Goal: Task Accomplishment & Management: Use online tool/utility

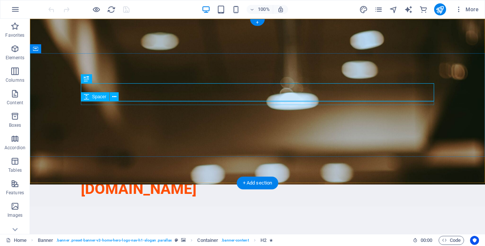
scroll to position [85, 0]
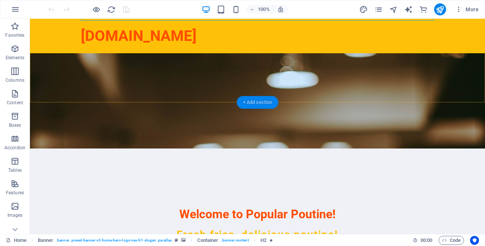
click at [255, 98] on div "+ Add section" at bounding box center [258, 102] width 42 height 13
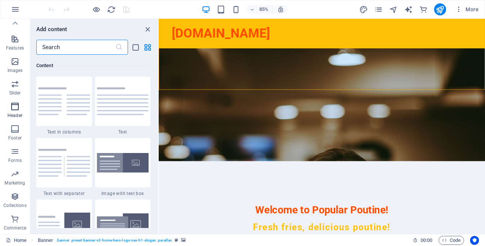
scroll to position [0, 0]
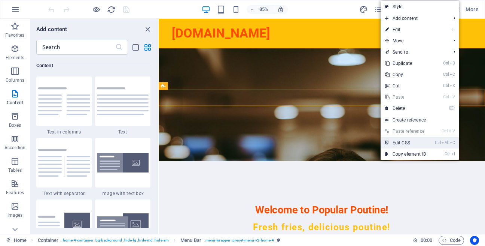
click at [394, 143] on link "Ctrl Alt C Edit CSS" at bounding box center [406, 142] width 50 height 11
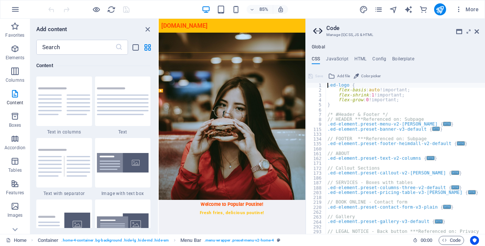
type textarea "@include menu-v2("
click at [363, 59] on h4 "HTML" at bounding box center [360, 60] width 12 height 8
type textarea "<a href="#main-content" class="wv-link-content button">Skip to main content</a>"
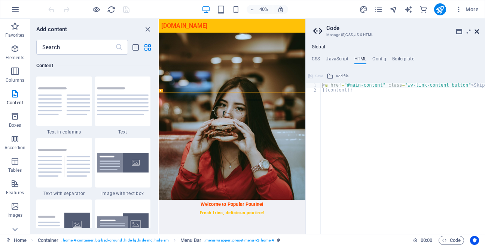
click at [478, 30] on icon at bounding box center [477, 31] width 4 height 6
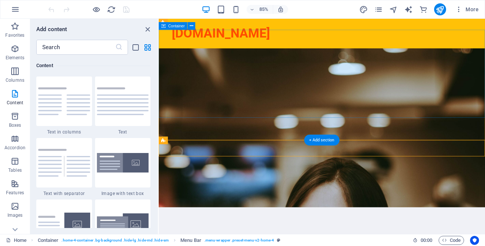
scroll to position [43, 0]
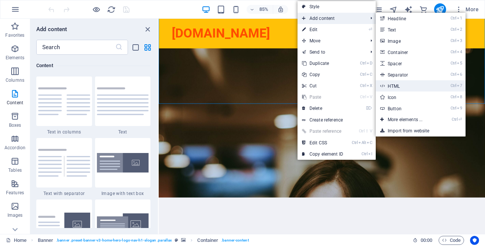
drag, startPoint x: 447, startPoint y: 75, endPoint x: 432, endPoint y: 87, distance: 19.2
click at [432, 87] on ul "Ctrl 1 Headline Ctrl 2 Text Ctrl 3 Image Ctrl 4 Container Ctrl 5 Spacer Ctrl 6 …" at bounding box center [421, 75] width 90 height 124
drag, startPoint x: 405, startPoint y: 87, endPoint x: 261, endPoint y: 83, distance: 144.2
click at [405, 87] on link "Ctrl 7 HTML" at bounding box center [407, 85] width 62 height 11
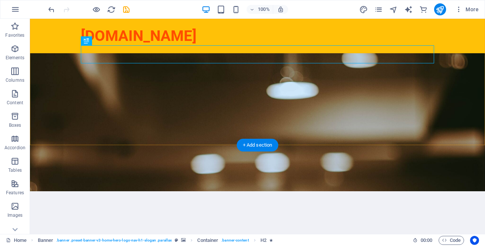
click at [127, 52] on div "[DOMAIN_NAME]" at bounding box center [257, 36] width 455 height 34
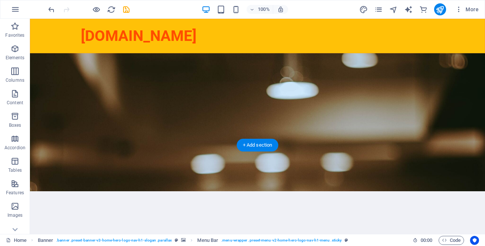
click at [122, 52] on div "[DOMAIN_NAME]" at bounding box center [257, 36] width 455 height 34
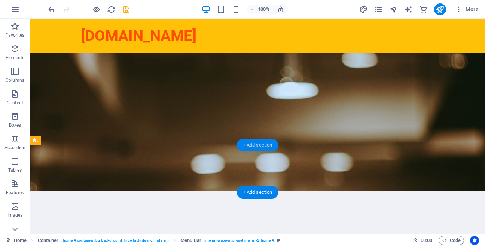
click at [251, 143] on div "+ Add section" at bounding box center [258, 144] width 42 height 13
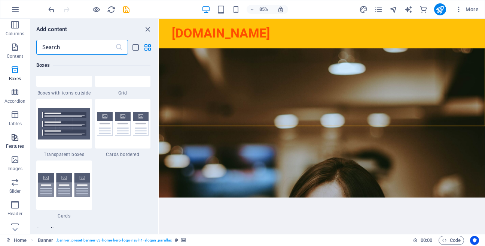
scroll to position [144, 0]
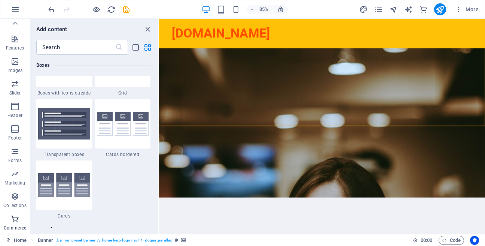
click at [16, 223] on icon "button" at bounding box center [14, 218] width 9 height 9
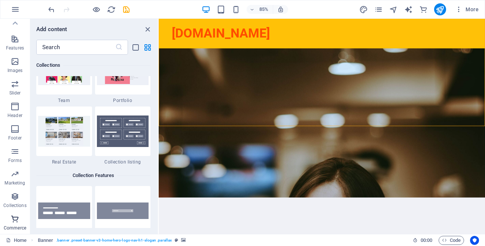
scroll to position [7365, 0]
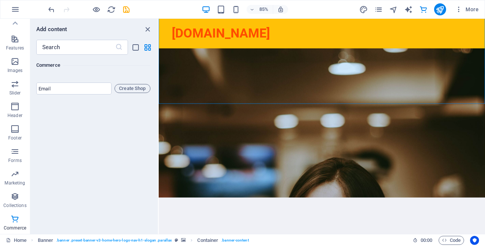
click at [149, 34] on div "Add content ​ Favorites 1 Star Headline 1 Star Container Elements 1 Star Headli…" at bounding box center [94, 126] width 128 height 215
click at [151, 28] on icon "close panel" at bounding box center [147, 29] width 9 height 9
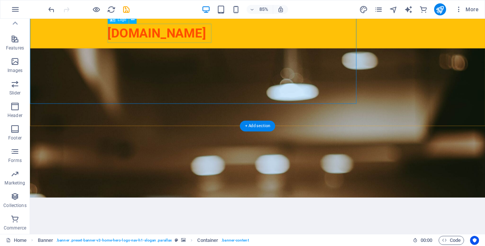
scroll to position [144, 0]
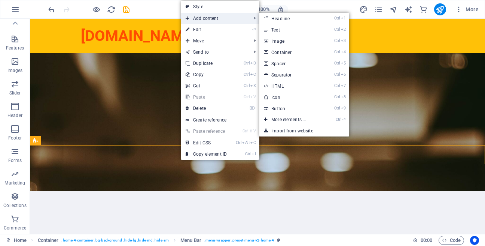
click at [210, 19] on span "Add content" at bounding box center [214, 18] width 67 height 11
click at [277, 90] on link "Ctrl 7 HTML" at bounding box center [290, 85] width 62 height 11
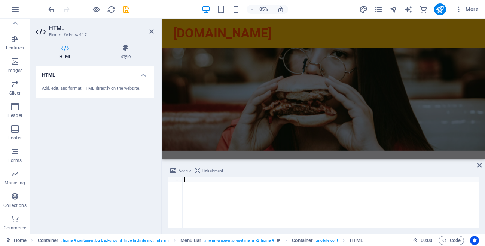
paste textarea "<script src="[URL][DOMAIN_NAME]" defer async ></script>"
type textarea "<script src="[URL][DOMAIN_NAME]" defer async ></script>"
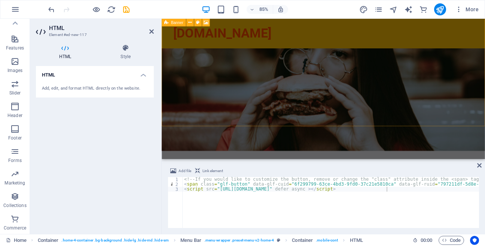
click at [314, 128] on figure at bounding box center [352, 91] width 380 height 166
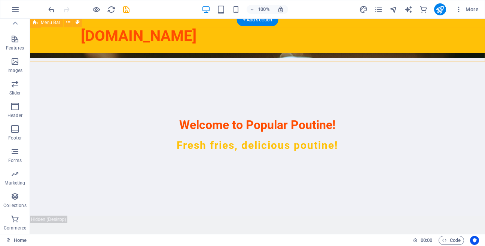
scroll to position [0, 0]
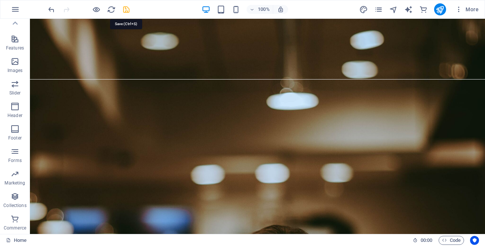
click at [128, 8] on icon "save" at bounding box center [126, 9] width 9 height 9
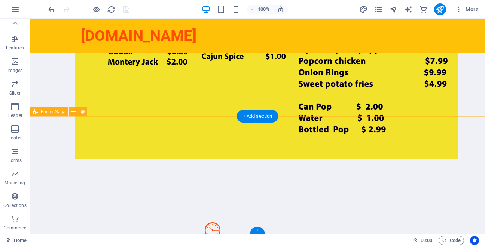
scroll to position [836, 0]
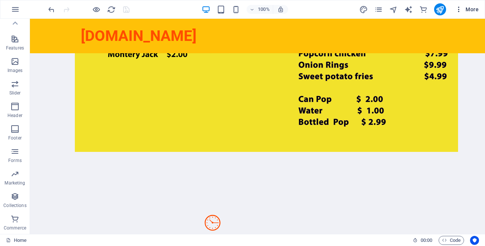
click at [465, 11] on span "More" at bounding box center [467, 9] width 24 height 7
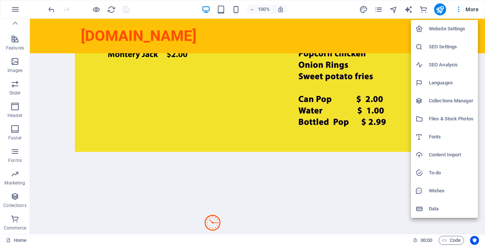
click at [144, 1] on div at bounding box center [242, 123] width 485 height 246
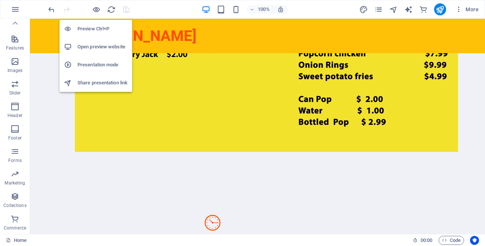
click at [101, 29] on h6 "Preview Ctrl+P" at bounding box center [102, 28] width 50 height 9
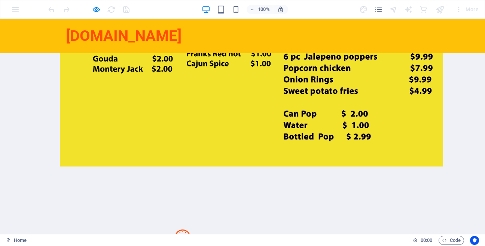
scroll to position [789, 0]
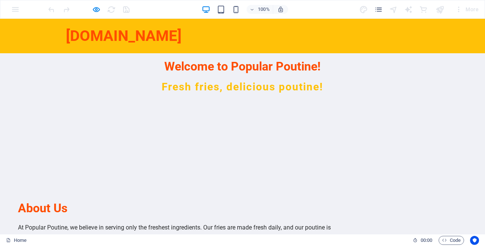
scroll to position [0, 0]
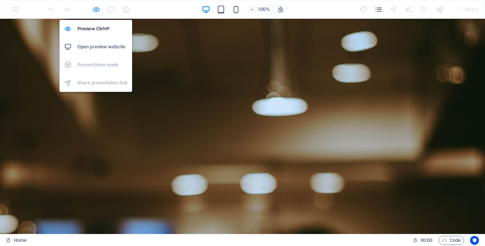
click at [94, 7] on icon "button" at bounding box center [96, 9] width 9 height 9
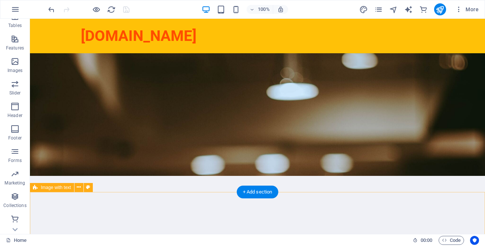
scroll to position [85, 0]
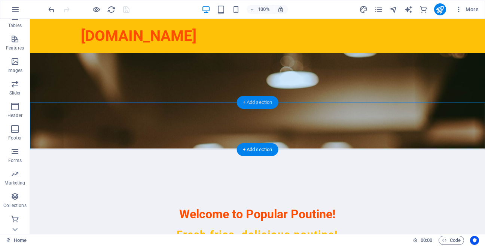
click at [250, 104] on div "+ Add section" at bounding box center [258, 102] width 42 height 13
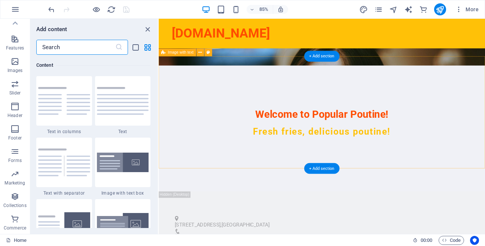
scroll to position [171, 0]
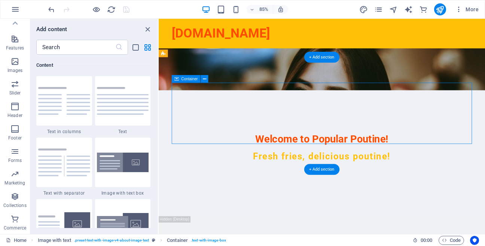
scroll to position [42, 0]
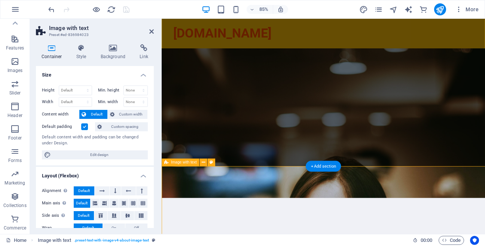
scroll to position [144, 0]
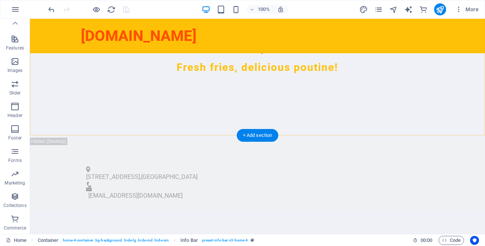
scroll to position [256, 0]
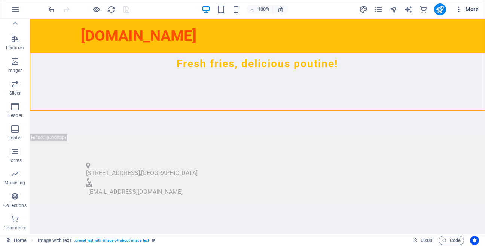
click at [464, 10] on span "More" at bounding box center [467, 9] width 24 height 7
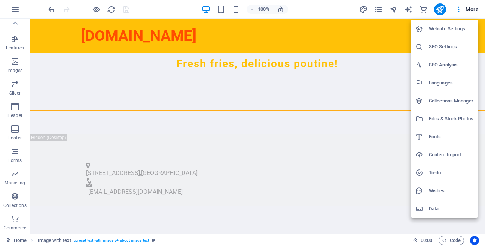
click at [240, 107] on div at bounding box center [242, 123] width 485 height 246
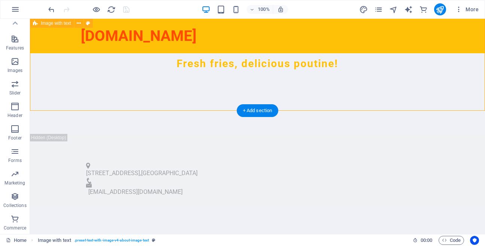
scroll to position [0, 0]
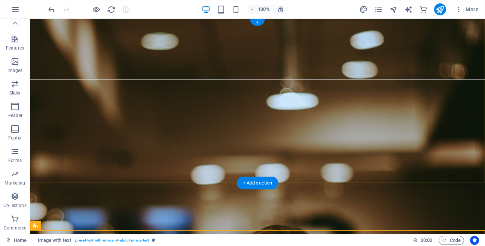
click at [259, 20] on div "+" at bounding box center [257, 22] width 15 height 7
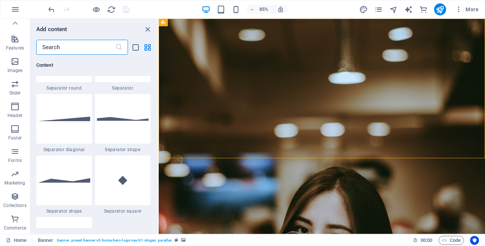
scroll to position [1959, 0]
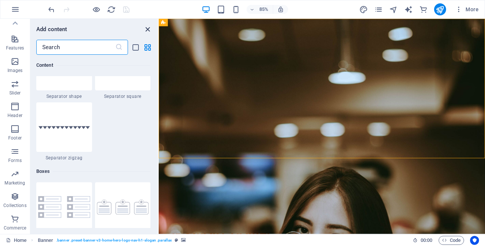
click at [146, 28] on icon "close panel" at bounding box center [147, 29] width 9 height 9
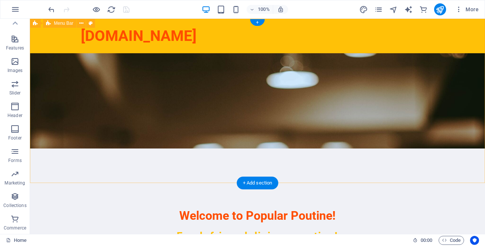
scroll to position [0, 0]
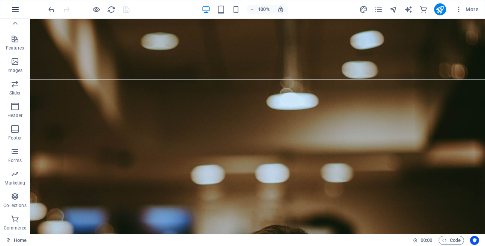
click at [16, 9] on icon "button" at bounding box center [15, 9] width 9 height 9
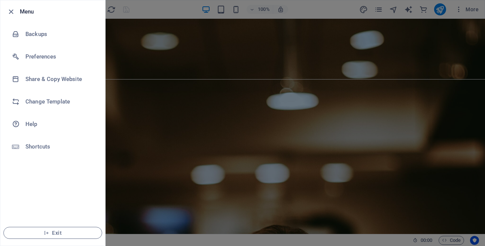
click at [333, 11] on div at bounding box center [242, 123] width 485 height 246
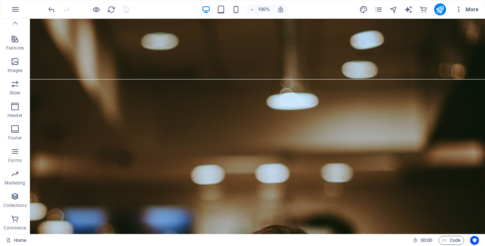
click at [465, 10] on span "More" at bounding box center [467, 9] width 24 height 7
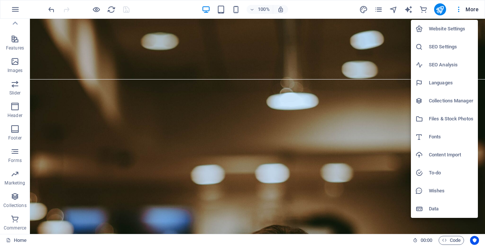
click at [171, 16] on div at bounding box center [242, 123] width 485 height 246
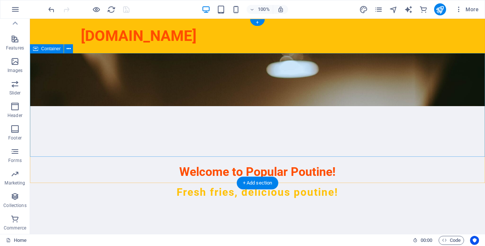
scroll to position [128, 0]
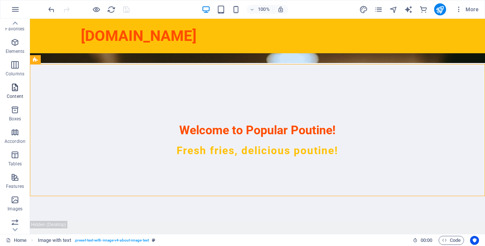
scroll to position [0, 0]
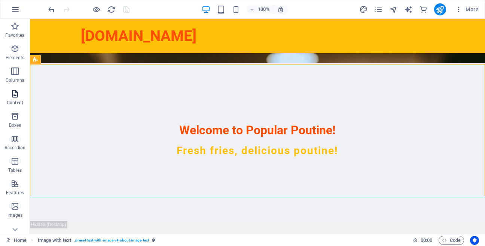
click at [15, 94] on icon "button" at bounding box center [14, 93] width 9 height 9
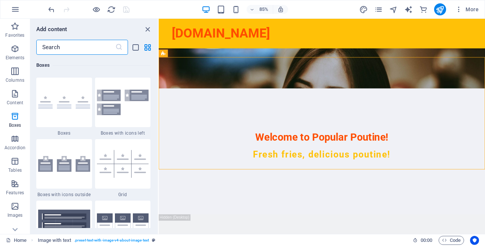
scroll to position [2139, 0]
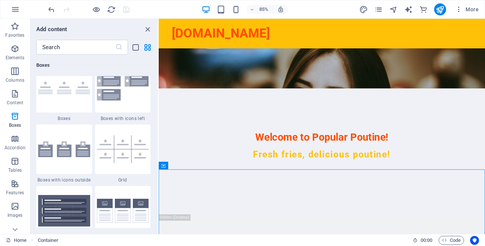
drag, startPoint x: 153, startPoint y: 29, endPoint x: 59, endPoint y: 40, distance: 94.2
click at [153, 29] on div "Add content" at bounding box center [94, 29] width 128 height 9
click at [147, 27] on icon "close panel" at bounding box center [147, 29] width 9 height 9
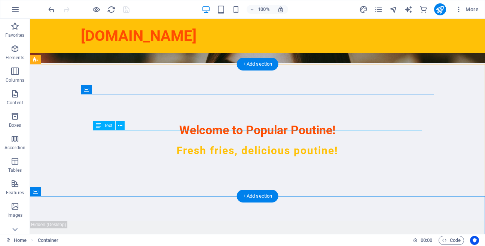
scroll to position [0, 0]
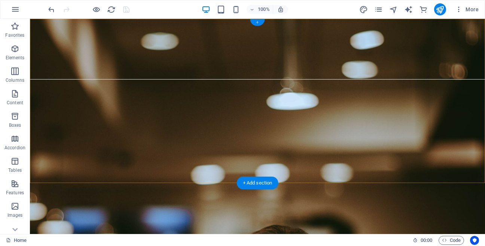
click at [255, 22] on div "+" at bounding box center [257, 22] width 15 height 7
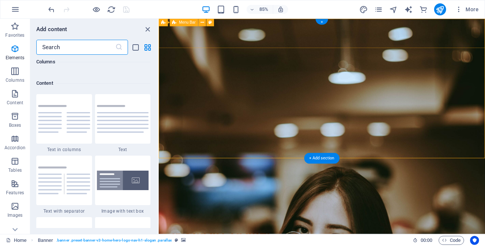
scroll to position [1310, 0]
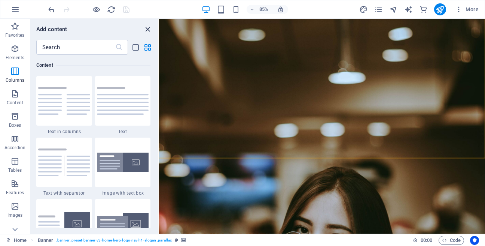
click at [150, 28] on icon "close panel" at bounding box center [147, 29] width 9 height 9
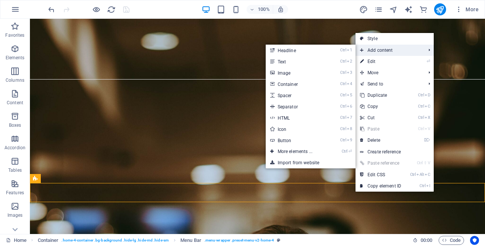
click at [380, 54] on span "Add content" at bounding box center [389, 50] width 67 height 11
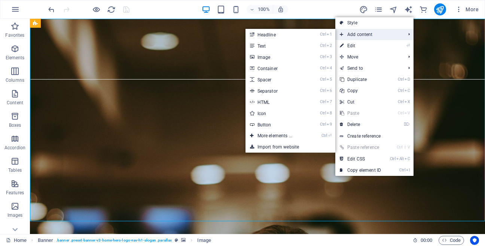
click at [362, 33] on span "Add content" at bounding box center [368, 34] width 67 height 11
click at [305, 101] on link "Ctrl 7 HTML" at bounding box center [277, 101] width 62 height 11
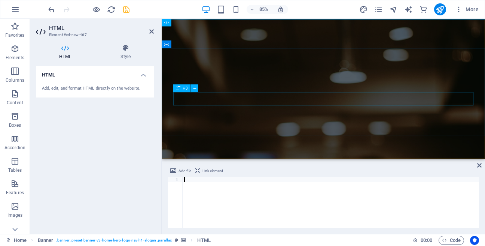
type textarea "<script src="[URL][DOMAIN_NAME]" defer async ></script>"
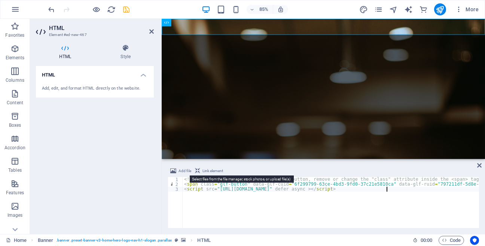
click at [179, 171] on span "Add file" at bounding box center [185, 170] width 13 height 9
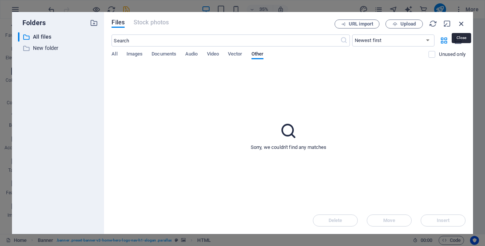
click at [463, 25] on icon "button" at bounding box center [461, 23] width 8 height 8
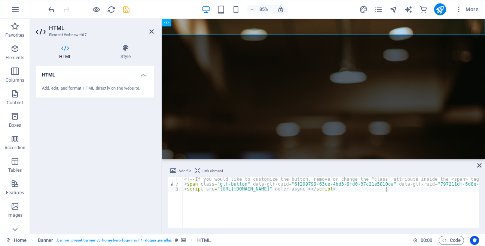
click at [375, 211] on div "<!-- If you would like to customize the button, remove or change the "class" at…" at bounding box center [383, 207] width 400 height 61
click at [449, 242] on span "Code" at bounding box center [451, 239] width 19 height 9
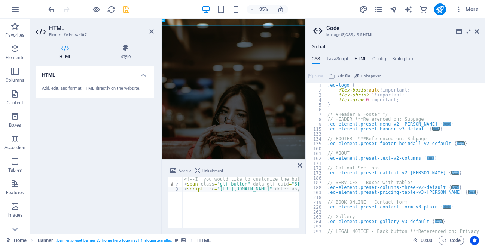
click at [363, 60] on h4 "HTML" at bounding box center [360, 60] width 12 height 8
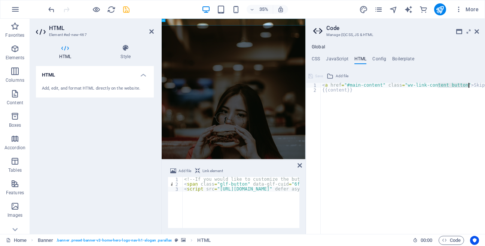
scroll to position [0, 4]
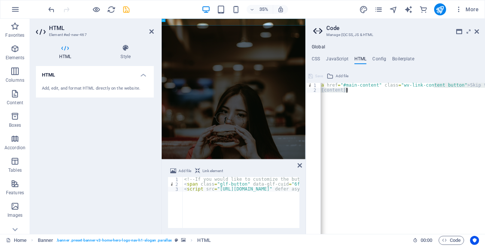
drag, startPoint x: 437, startPoint y: 85, endPoint x: 436, endPoint y: 94, distance: 8.3
click at [436, 94] on div "< a href = "#main-content" class = "wv-link-content button" > Skip to main cont…" at bounding box center [419, 163] width 205 height 161
click at [436, 94] on div "< a href = "#main-content" class = "wv-link-content button" > Skip to main cont…" at bounding box center [403, 158] width 164 height 151
type textarea "{{content}}"
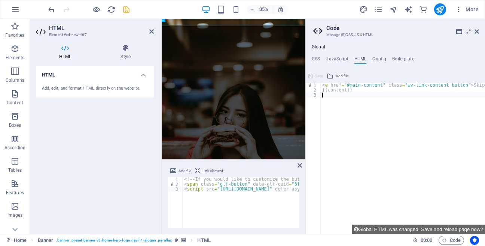
scroll to position [0, 0]
paste textarea "<script src="[URL][DOMAIN_NAME]" defer async ></script>"
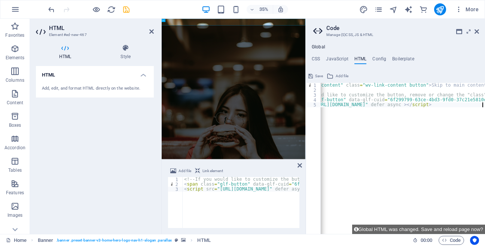
scroll to position [0, 42]
type textarea "<script src="[URL][DOMAIN_NAME]" defer async ></script>"
click at [73, 147] on div "HTML Add, edit, and format HTML directly on the website." at bounding box center [95, 147] width 118 height 162
click at [479, 32] on aside "Code Manage (S)CSS, JS & HTML Global CSS JavaScript HTML Config Boilerplate @in…" at bounding box center [395, 126] width 180 height 215
click at [475, 31] on icon at bounding box center [477, 31] width 4 height 6
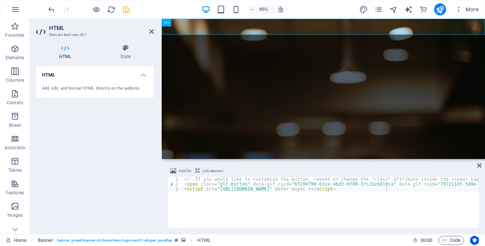
click at [101, 11] on div at bounding box center [89, 9] width 84 height 12
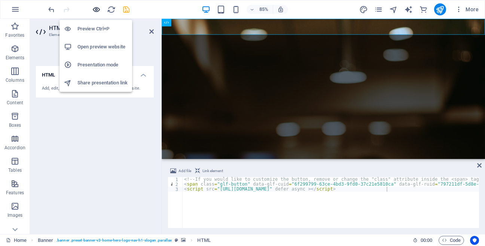
click at [98, 9] on icon "button" at bounding box center [96, 9] width 9 height 9
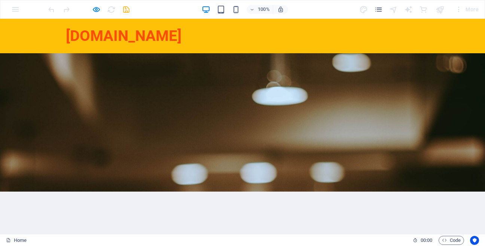
scroll to position [43, 0]
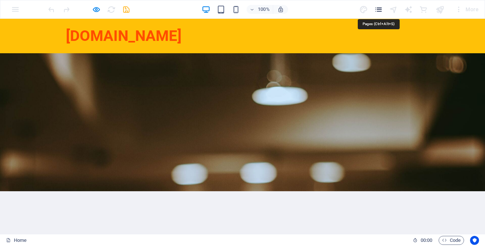
click at [378, 8] on icon "pages" at bounding box center [378, 9] width 9 height 9
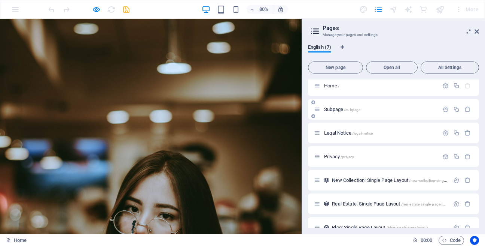
scroll to position [0, 0]
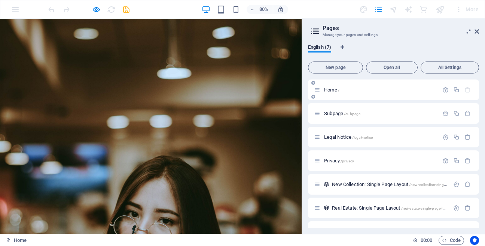
click at [331, 89] on span "Home /" at bounding box center [331, 90] width 15 height 6
click at [353, 99] on div "Home /" at bounding box center [393, 89] width 171 height 21
click at [478, 33] on icon at bounding box center [477, 31] width 4 height 6
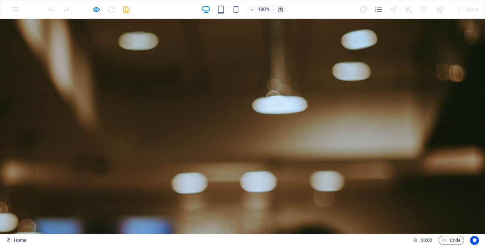
scroll to position [43, 0]
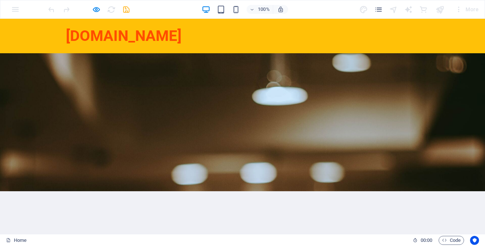
click at [208, 178] on div "Welcome to Popular Poutine! Fresh fries, delicious poutine!" at bounding box center [242, 249] width 485 height 143
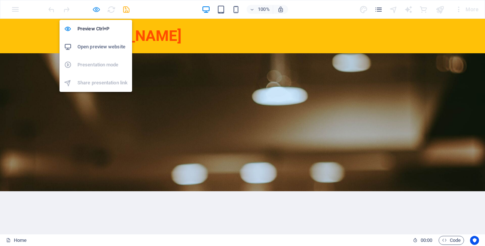
click at [93, 9] on icon "button" at bounding box center [96, 9] width 9 height 9
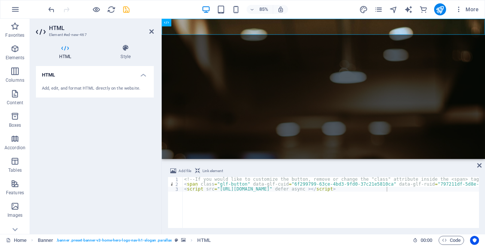
click at [65, 50] on icon at bounding box center [65, 47] width 58 height 7
click at [77, 88] on div "Add, edit, and format HTML directly on the website." at bounding box center [95, 88] width 106 height 6
click at [63, 48] on icon at bounding box center [65, 47] width 58 height 7
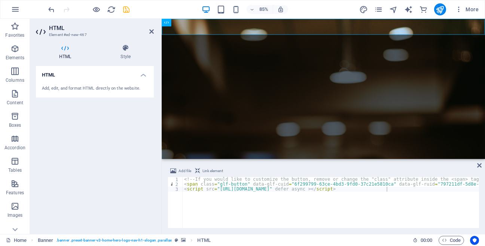
click at [63, 48] on icon at bounding box center [65, 47] width 58 height 7
click at [236, 201] on div "<!-- If you would like to customize the button, remove or change the "class" at…" at bounding box center [383, 207] width 400 height 61
paste textarea "<script src="[URL][DOMAIN_NAME]" defer async ></script>"
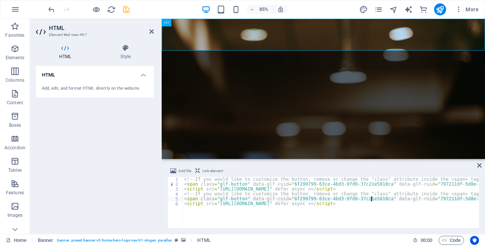
click at [374, 198] on div "<!-- If you would like to customize the button, remove or change the "class" at…" at bounding box center [383, 207] width 400 height 61
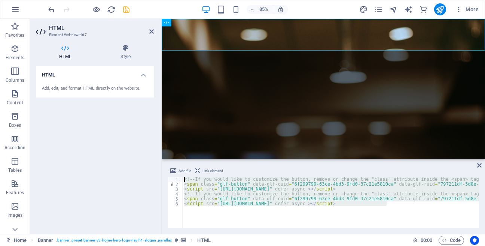
drag, startPoint x: 412, startPoint y: 205, endPoint x: 94, endPoint y: 144, distance: 324.0
click at [183, 177] on div "<!-- If you would like to customize the button, remove or change the "class" at…" at bounding box center [331, 202] width 296 height 51
type textarea "<!-- If you would like to customize the button, remove or change the "class" at…"
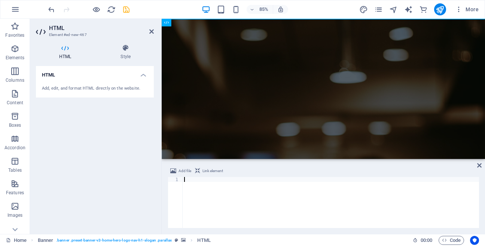
paste textarea "<script src="[URL][DOMAIN_NAME]" defer async ></script>"
type textarea "<script src="[URL][DOMAIN_NAME]" defer async ></script>"
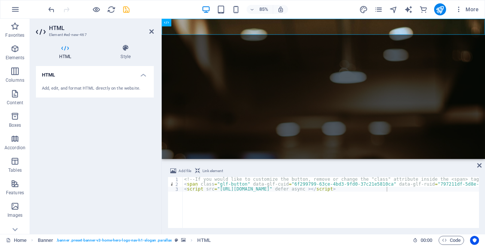
click at [220, 169] on span "Link element" at bounding box center [212, 170] width 21 height 9
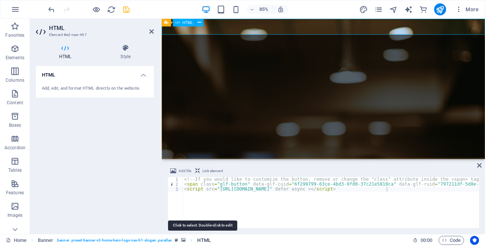
click at [198, 240] on span "HTML" at bounding box center [203, 239] width 13 height 9
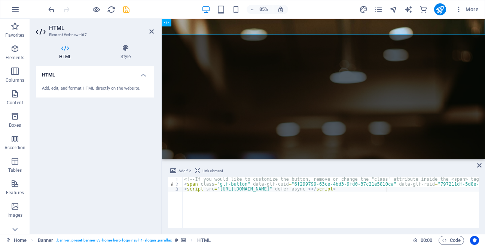
click at [362, 204] on div "<!-- If you would like to customize the button, remove or change the "class" at…" at bounding box center [383, 207] width 400 height 61
click at [478, 167] on icon at bounding box center [479, 165] width 4 height 6
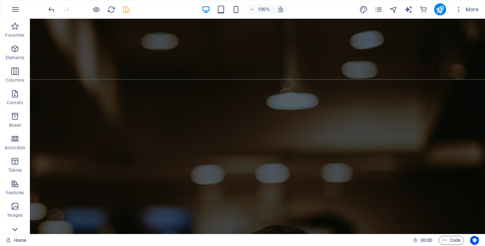
click at [15, 230] on icon at bounding box center [14, 229] width 5 height 3
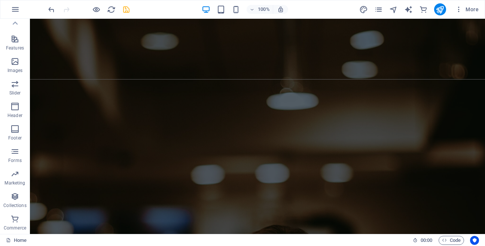
click at [15, 230] on p "Commerce" at bounding box center [15, 228] width 22 height 6
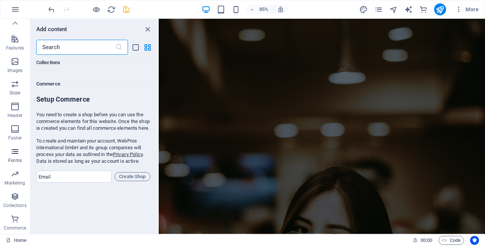
scroll to position [7213, 0]
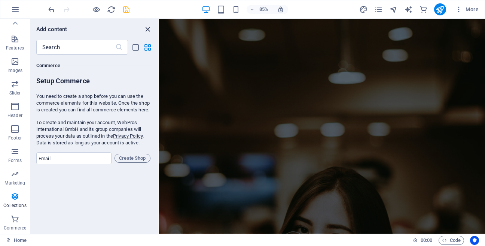
click at [144, 29] on icon "close panel" at bounding box center [147, 29] width 9 height 9
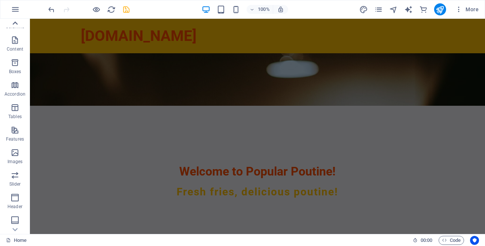
scroll to position [0, 0]
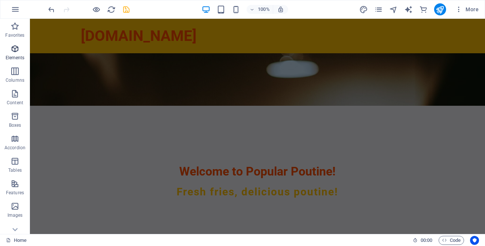
click at [12, 51] on icon "button" at bounding box center [14, 48] width 9 height 9
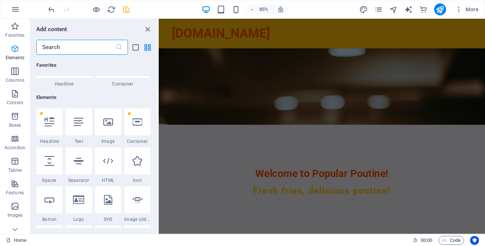
scroll to position [80, 0]
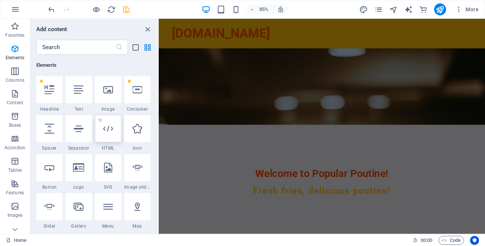
click at [113, 135] on div at bounding box center [108, 128] width 26 height 27
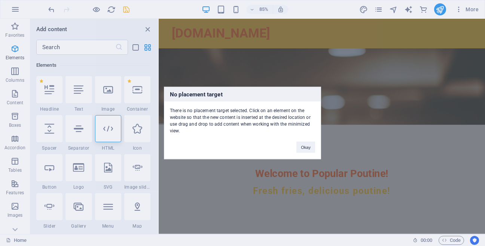
click at [110, 131] on div "No placement target There is no placement target selected. Click on an element …" at bounding box center [242, 123] width 485 height 246
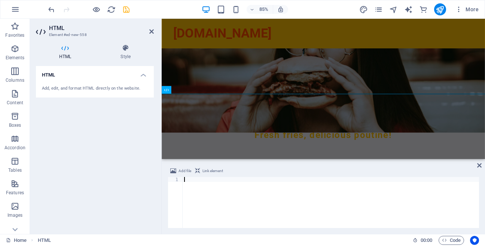
paste textarea "<script src="[URL][DOMAIN_NAME]" defer async ></script>"
type textarea "<script src="[URL][DOMAIN_NAME]" defer async ></script>"
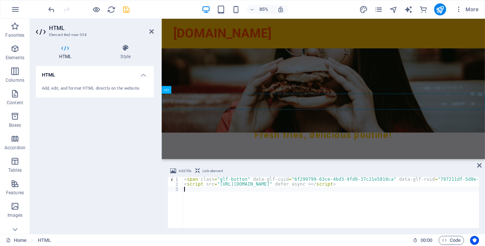
type textarea "<script src="[URL][DOMAIN_NAME]" defer async ></script>"
click at [207, 170] on span "Link element" at bounding box center [212, 170] width 21 height 9
click at [183, 170] on span "Add file" at bounding box center [185, 170] width 13 height 9
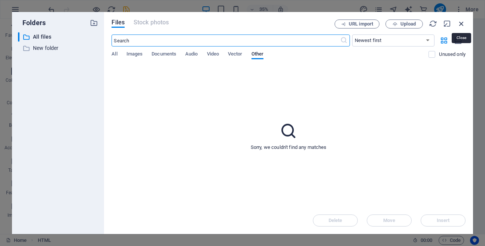
click at [463, 23] on icon "button" at bounding box center [461, 23] width 8 height 8
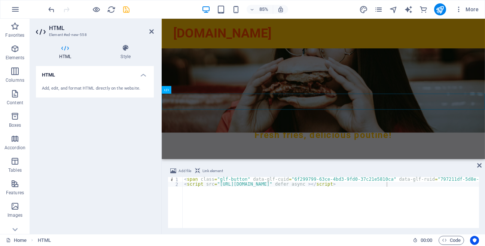
click at [426, 220] on div "< span class = "glf-button" data-glf-cuid = "6f299799-63ce-4bd3-9fd0-37c21e5810…" at bounding box center [383, 207] width 400 height 61
click at [478, 164] on icon at bounding box center [479, 165] width 4 height 6
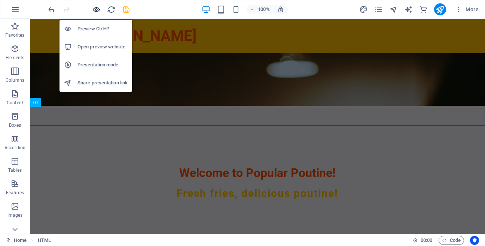
click at [97, 9] on icon "button" at bounding box center [96, 9] width 9 height 9
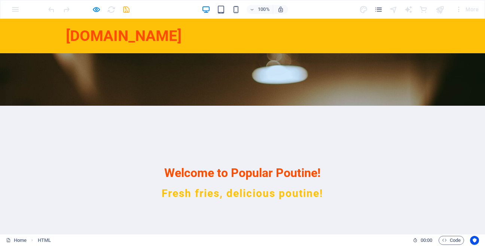
drag, startPoint x: 71, startPoint y: 71, endPoint x: -6, endPoint y: 59, distance: 77.7
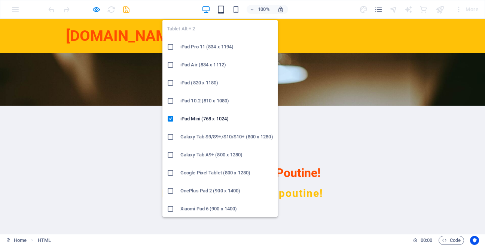
click at [219, 9] on icon "button" at bounding box center [221, 9] width 9 height 9
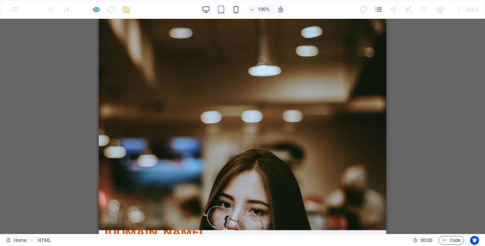
scroll to position [0, 0]
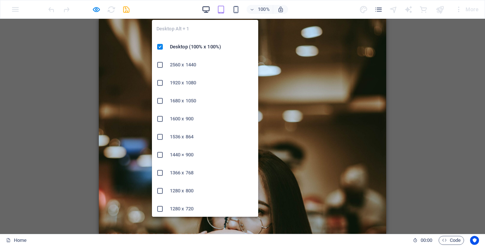
click at [204, 10] on icon "button" at bounding box center [206, 9] width 9 height 9
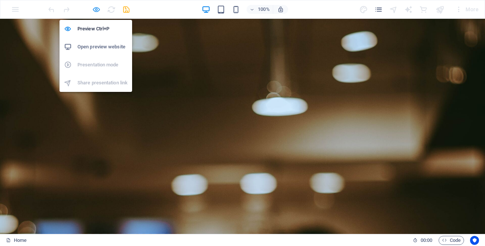
click at [92, 7] on icon "button" at bounding box center [96, 9] width 9 height 9
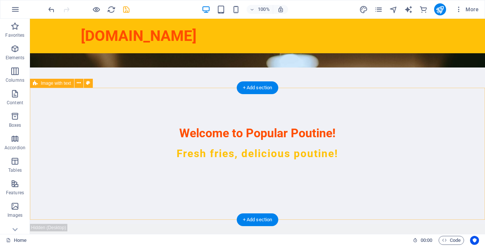
scroll to position [171, 0]
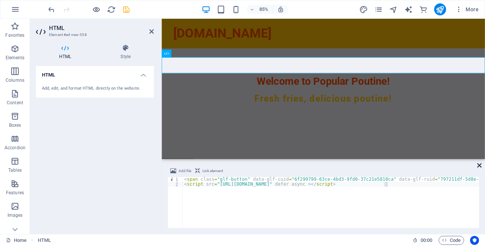
click at [480, 166] on icon at bounding box center [479, 165] width 4 height 6
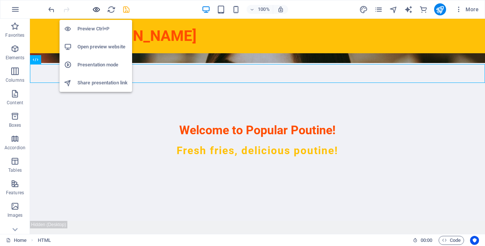
click at [95, 8] on icon "button" at bounding box center [96, 9] width 9 height 9
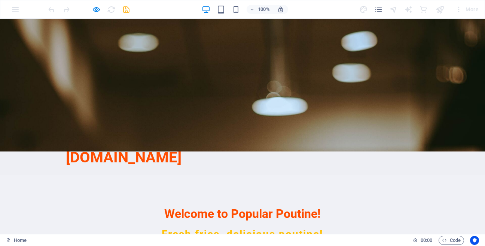
scroll to position [85, 0]
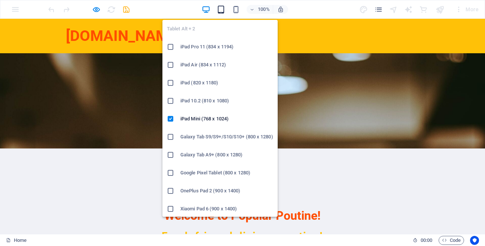
click at [223, 9] on icon "button" at bounding box center [221, 9] width 9 height 9
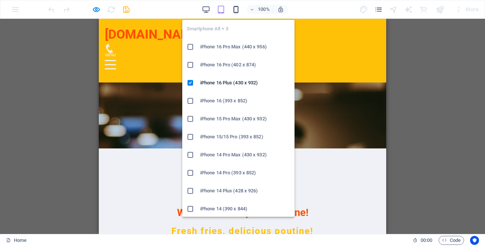
click at [234, 6] on icon "button" at bounding box center [236, 9] width 9 height 9
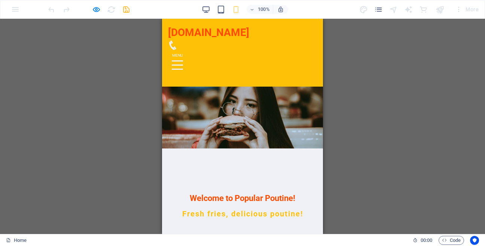
click at [183, 60] on div at bounding box center [177, 64] width 11 height 9
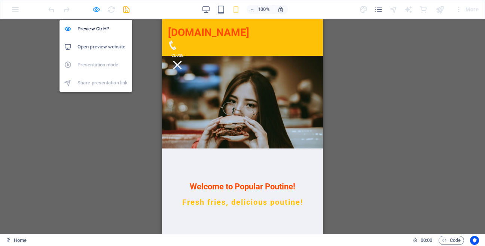
click at [96, 7] on icon "button" at bounding box center [96, 9] width 9 height 9
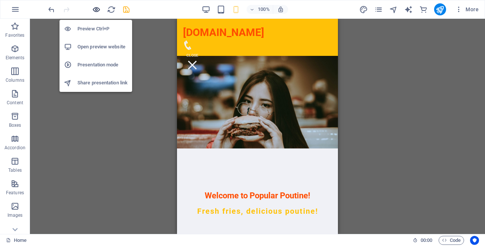
click at [96, 9] on icon "button" at bounding box center [96, 9] width 9 height 9
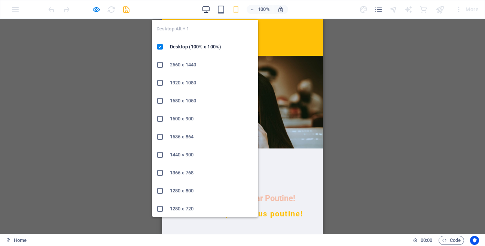
click at [208, 7] on icon "button" at bounding box center [206, 9] width 9 height 9
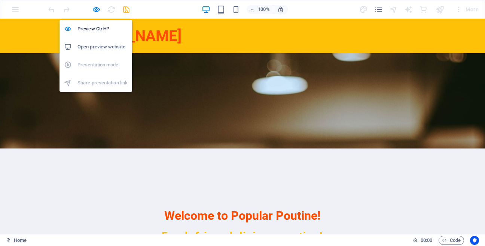
drag, startPoint x: 97, startPoint y: 12, endPoint x: 92, endPoint y: 46, distance: 34.0
click at [92, 46] on body "[DOMAIN_NAME] Home Favorites Elements Columns Content Boxes Accordion Tables Fe…" at bounding box center [242, 123] width 485 height 246
click at [92, 46] on h6 "Open preview website" at bounding box center [102, 46] width 50 height 9
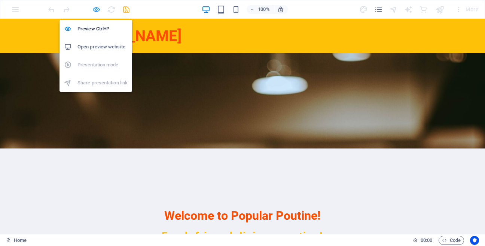
click at [94, 8] on icon "button" at bounding box center [96, 9] width 9 height 9
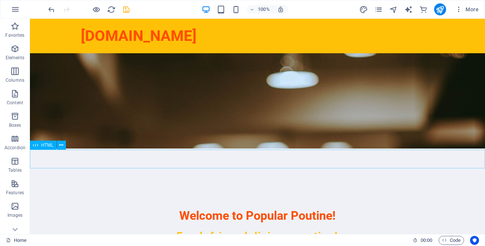
click at [39, 141] on div "HTML" at bounding box center [43, 144] width 27 height 9
click at [58, 144] on button at bounding box center [61, 144] width 9 height 9
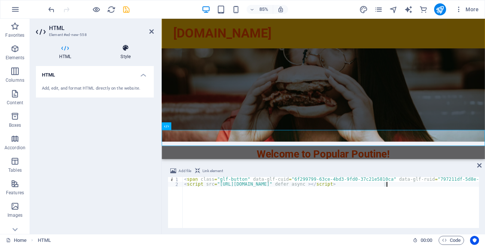
click at [127, 51] on icon at bounding box center [125, 47] width 57 height 7
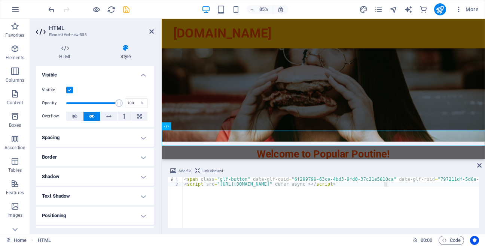
click at [142, 133] on h4 "Spacing" at bounding box center [95, 137] width 118 height 18
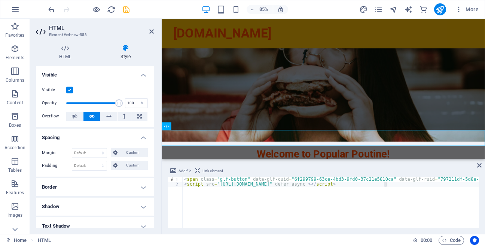
click at [135, 134] on h4 "Spacing" at bounding box center [95, 134] width 118 height 13
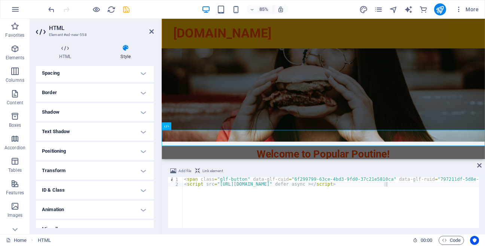
scroll to position [74, 0]
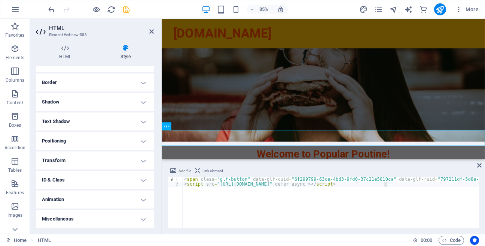
click at [149, 30] on h2 "HTML" at bounding box center [101, 28] width 105 height 7
click at [147, 31] on h2 "HTML" at bounding box center [101, 28] width 105 height 7
click at [151, 31] on icon at bounding box center [151, 31] width 4 height 6
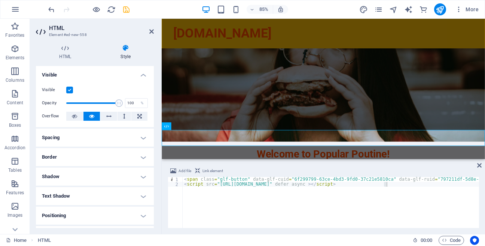
click at [482, 165] on div "Add file Link element <script src="[URL][DOMAIN_NAME]" defer async ></script> 1…" at bounding box center [323, 196] width 323 height 73
click at [150, 28] on icon at bounding box center [151, 31] width 4 height 6
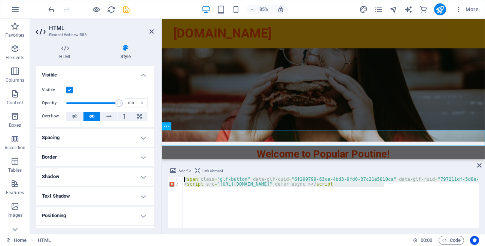
drag, startPoint x: 411, startPoint y: 188, endPoint x: 99, endPoint y: 171, distance: 313.0
click at [183, 177] on div "< span class = "glf-button" data-glf-cuid = "6f299799-63ce-4bd3-9fd0-37c21e5810…" at bounding box center [331, 202] width 296 height 51
type textarea "<span class="glf-button" data-glf-cuid="6f299799-63ce-4bd3-9fd0-37c21e5810ca" d…"
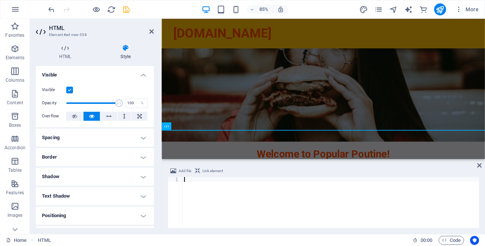
paste textarea "<script src="[URL][DOMAIN_NAME]" defer async ></script>"
type textarea "<script src="[URL][DOMAIN_NAME]" defer async ></script>"
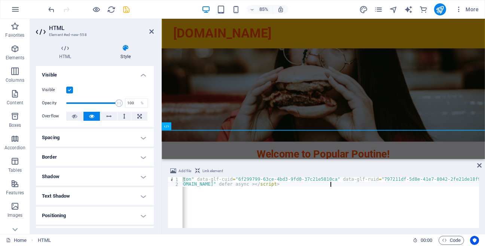
scroll to position [0, 104]
click at [447, 240] on span "Code" at bounding box center [451, 239] width 19 height 9
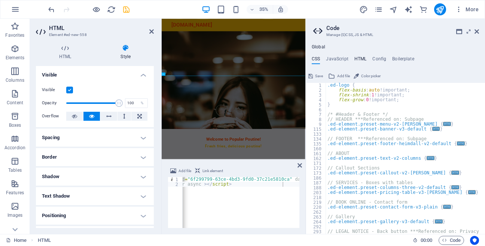
click at [359, 58] on h4 "HTML" at bounding box center [360, 60] width 12 height 8
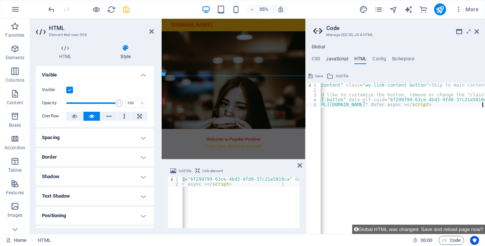
click at [344, 57] on h4 "JavaScript" at bounding box center [337, 60] width 22 height 8
type textarea "/* JS for preset "Menu V2" */"
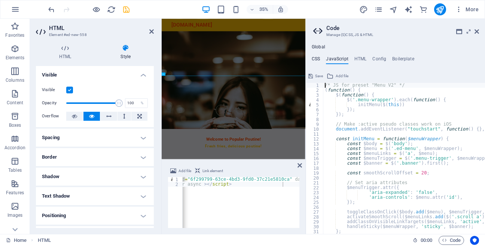
click at [313, 59] on h4 "CSS" at bounding box center [316, 60] width 8 height 8
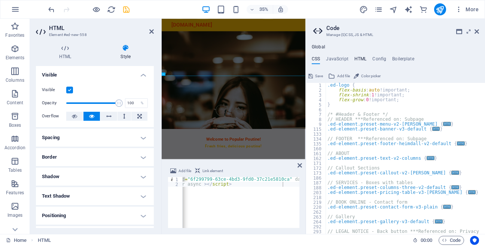
click at [360, 59] on h4 "HTML" at bounding box center [360, 60] width 12 height 8
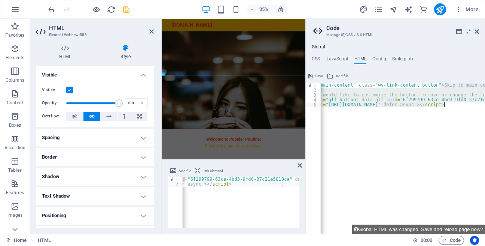
scroll to position [0, 42]
drag, startPoint x: 426, startPoint y: 85, endPoint x: 452, endPoint y: 146, distance: 66.5
click at [452, 146] on div "< a href = "#main-content" class = "wv-link-content button" > Skip to main cont…" at bounding box center [478, 163] width 400 height 161
type textarea "<a href="#main-content" class="wv-link-content button">Skip to main content</a>"
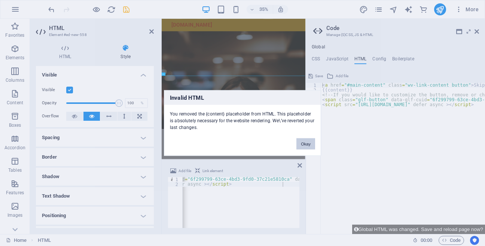
click at [306, 147] on button "Okay" at bounding box center [305, 143] width 19 height 11
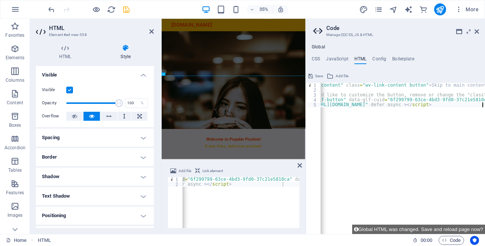
scroll to position [0, 42]
click at [372, 134] on div "< a href = "#main-content" class = "wv-link-content button" > Skip to main cont…" at bounding box center [478, 163] width 400 height 161
drag, startPoint x: 356, startPoint y: 143, endPoint x: 377, endPoint y: 341, distance: 199.5
click at [321, 145] on div "< a href = "#main-content" class = "wv-link-content button" > Skip to main cont…" at bounding box center [403, 158] width 164 height 151
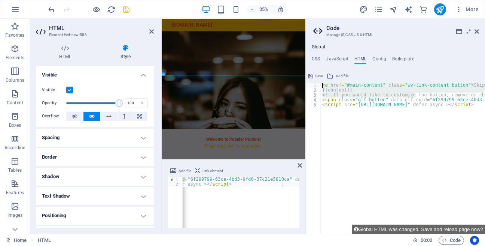
drag, startPoint x: 372, startPoint y: 98, endPoint x: 244, endPoint y: 79, distance: 129.7
click at [321, 83] on div "< a href = "#main-content" class = "wv-link-content button" > Skip to main cont…" at bounding box center [403, 158] width 164 height 151
type textarea "<a href="#main-content" class="wv-link-content button">Skip to main content</a>…"
click at [374, 60] on h4 "Config" at bounding box center [379, 60] width 14 height 8
type textarea "$color-background: #f0f1f6;"
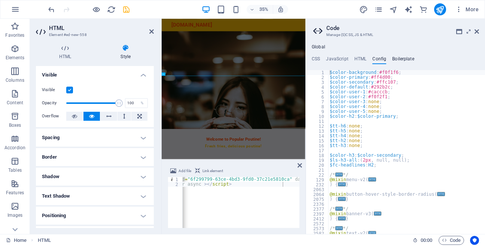
click at [402, 62] on h4 "Boilerplate" at bounding box center [403, 60] width 22 height 8
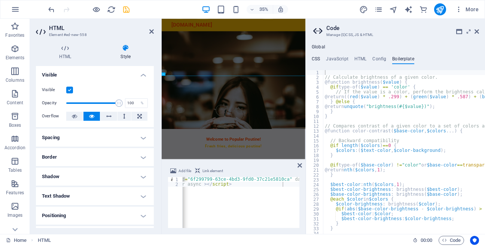
click at [316, 61] on h4 "CSS" at bounding box center [316, 60] width 8 height 8
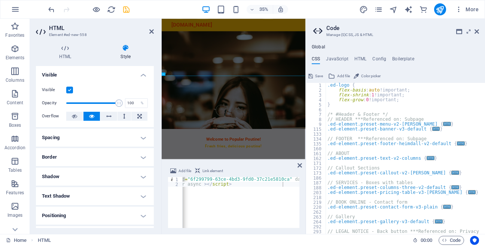
scroll to position [90, 0]
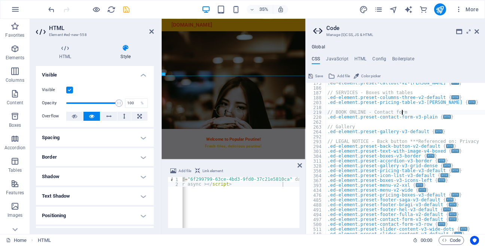
click at [409, 115] on div ".ed-element.preset-callout-v2-[PERSON_NAME] { ... } // SERVICES - Boxes with ta…" at bounding box center [431, 160] width 211 height 161
type textarea "// BOOK ONLINE - Contact form"
click at [409, 115] on div ".ed-element.preset-callout-v2-[PERSON_NAME] { ... } // SERVICES - Boxes with ta…" at bounding box center [431, 160] width 211 height 161
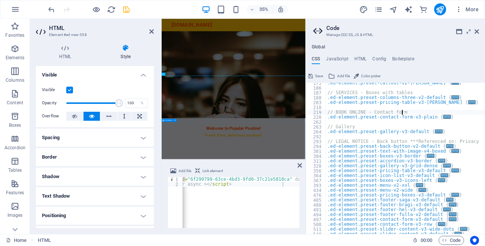
scroll to position [128, 0]
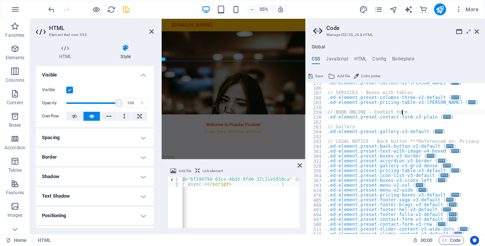
click at [297, 162] on div "Add file Link element <script src="[URL][DOMAIN_NAME]" defer async ></script> 1…" at bounding box center [234, 196] width 144 height 73
click at [298, 164] on icon at bounding box center [300, 165] width 4 height 6
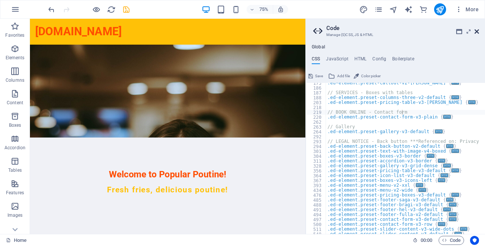
click at [478, 34] on icon at bounding box center [477, 31] width 4 height 6
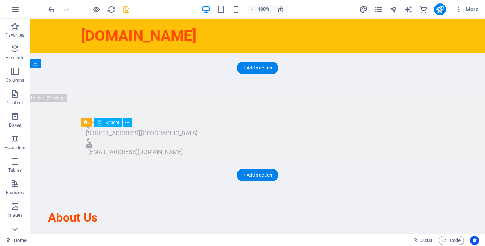
scroll to position [299, 0]
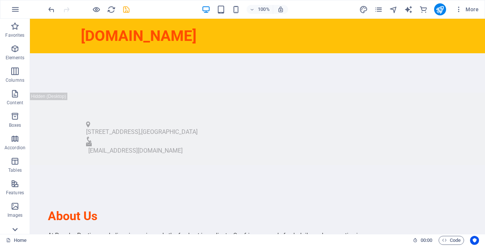
click at [19, 228] on icon at bounding box center [15, 229] width 10 height 10
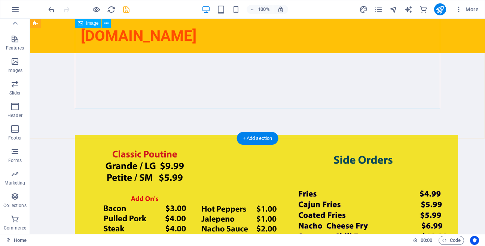
scroll to position [811, 0]
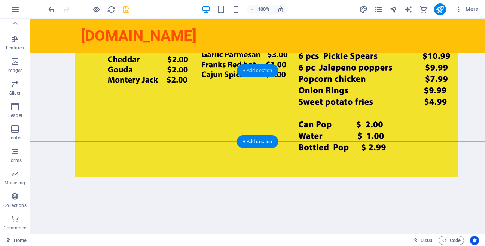
drag, startPoint x: 261, startPoint y: 67, endPoint x: 118, endPoint y: 68, distance: 143.4
click at [261, 67] on div "+ Add section" at bounding box center [258, 70] width 42 height 13
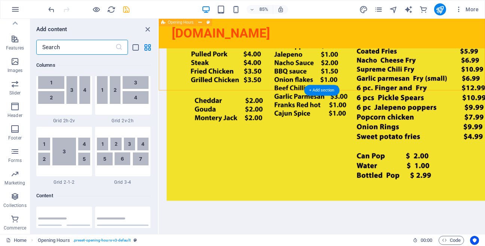
scroll to position [1310, 0]
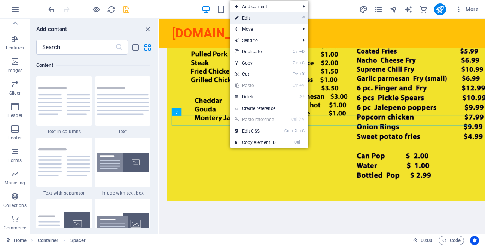
click at [255, 21] on link "⏎ Edit" at bounding box center [255, 17] width 50 height 11
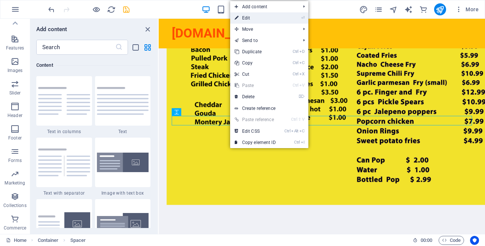
select select "px"
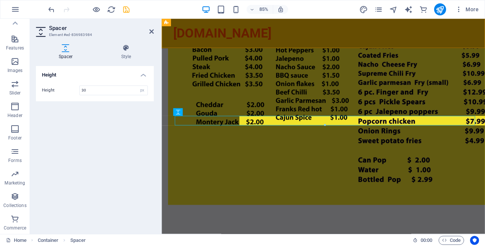
scroll to position [144, 0]
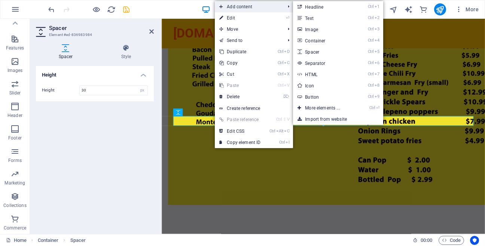
click at [247, 9] on span "Add content" at bounding box center [248, 6] width 67 height 11
click at [326, 74] on link "Ctrl 7 HTML" at bounding box center [324, 73] width 62 height 11
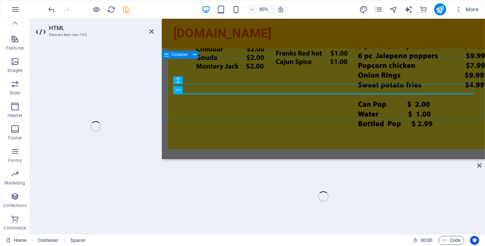
scroll to position [816, 0]
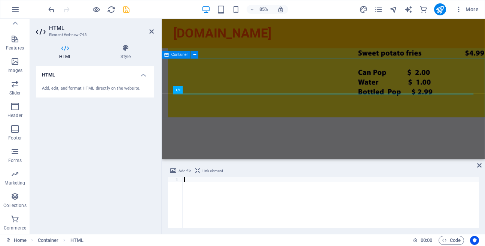
type textarea "<script src="[URL][DOMAIN_NAME]" defer async ></script>"
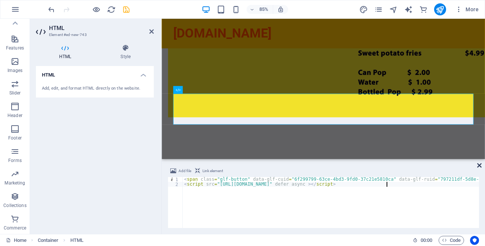
click at [480, 166] on icon at bounding box center [479, 165] width 4 height 6
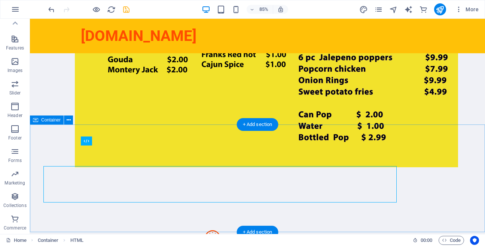
scroll to position [757, 0]
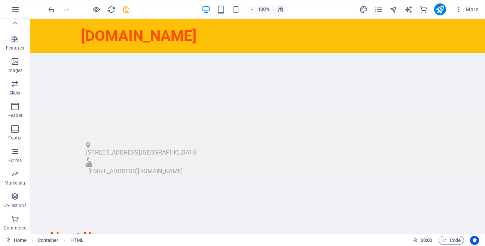
scroll to position [224, 0]
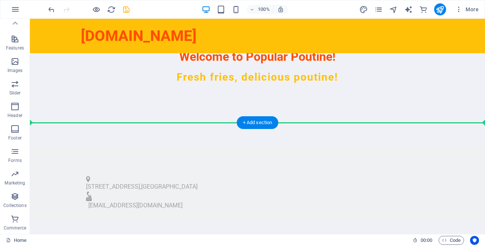
drag, startPoint x: 181, startPoint y: 175, endPoint x: 185, endPoint y: 93, distance: 82.4
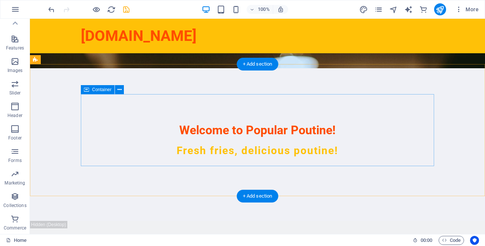
scroll to position [171, 0]
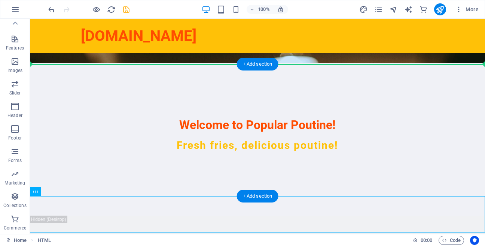
drag, startPoint x: 213, startPoint y: 220, endPoint x: 202, endPoint y: 83, distance: 137.8
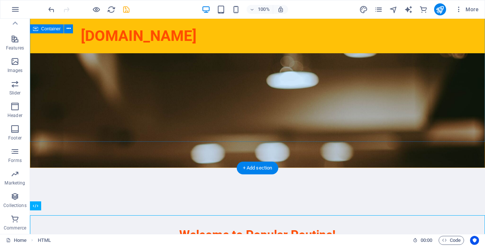
scroll to position [85, 0]
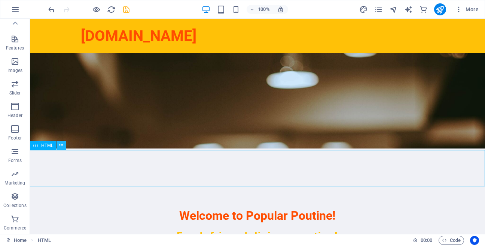
click at [65, 144] on button at bounding box center [61, 145] width 9 height 9
click at [59, 144] on button at bounding box center [61, 145] width 9 height 9
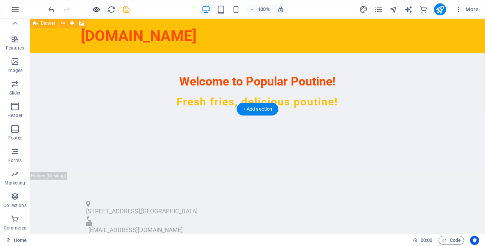
scroll to position [6, 0]
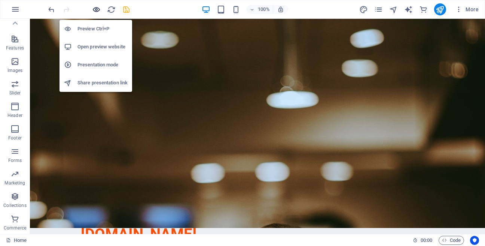
click at [97, 6] on icon "button" at bounding box center [96, 9] width 9 height 9
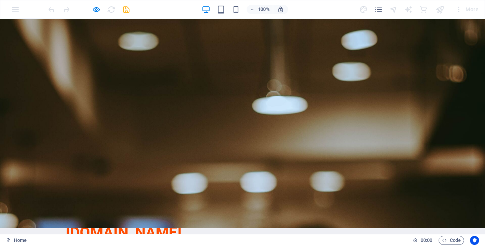
scroll to position [0, 0]
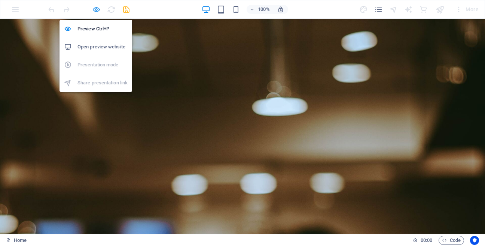
click at [100, 9] on icon "button" at bounding box center [96, 9] width 9 height 9
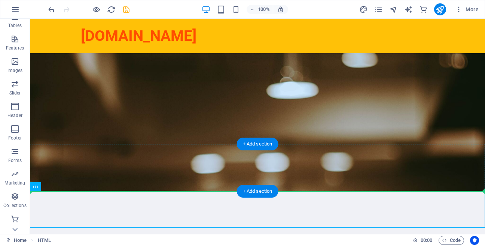
scroll to position [44, 0]
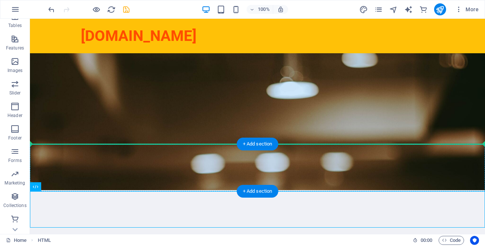
drag, startPoint x: 80, startPoint y: 209, endPoint x: 96, endPoint y: 152, distance: 59.1
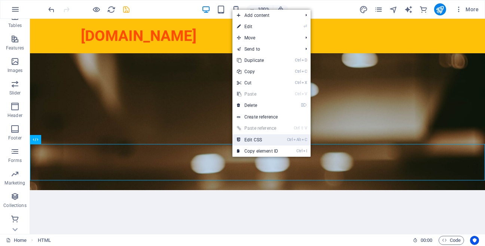
click at [259, 136] on link "Ctrl Alt C Edit CSS" at bounding box center [257, 139] width 50 height 11
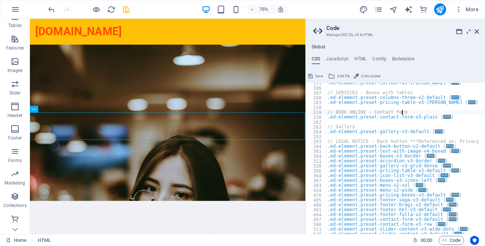
click at [479, 32] on aside "Code Manage (S)CSS, JS & HTML Global CSS JavaScript HTML Config Boilerplate // …" at bounding box center [395, 126] width 180 height 215
click at [476, 31] on icon at bounding box center [477, 31] width 4 height 6
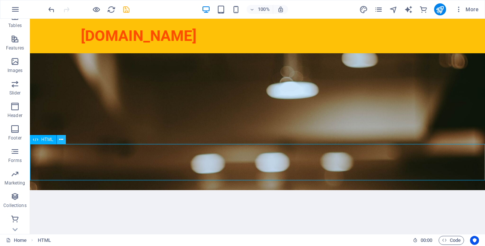
click at [62, 141] on icon at bounding box center [61, 139] width 4 height 8
click at [128, 9] on icon "save" at bounding box center [126, 9] width 9 height 9
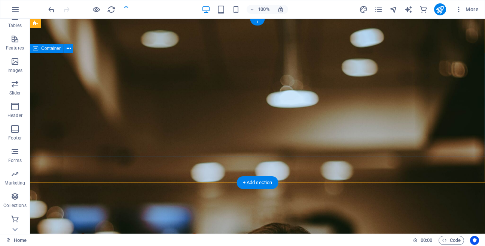
scroll to position [0, 0]
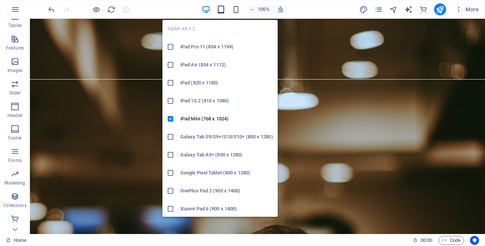
click at [222, 11] on icon "button" at bounding box center [221, 9] width 9 height 9
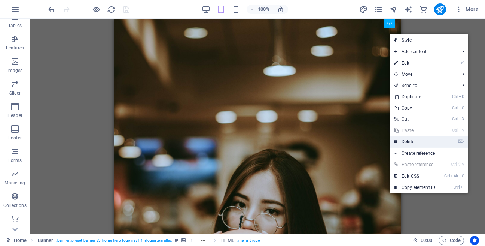
click at [407, 143] on link "⌦ Delete" at bounding box center [415, 141] width 50 height 11
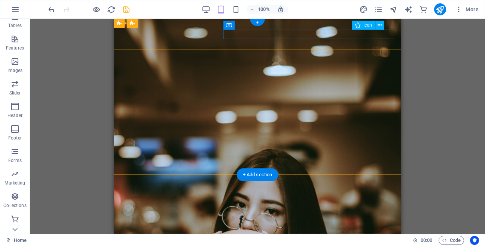
click at [386, 244] on figure at bounding box center [254, 248] width 269 height 9
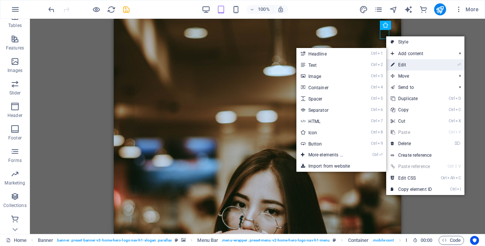
click at [393, 64] on icon at bounding box center [393, 64] width 4 height 11
select select "xMidYMid"
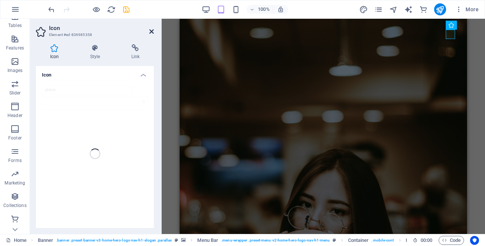
click at [153, 31] on icon at bounding box center [151, 31] width 4 height 6
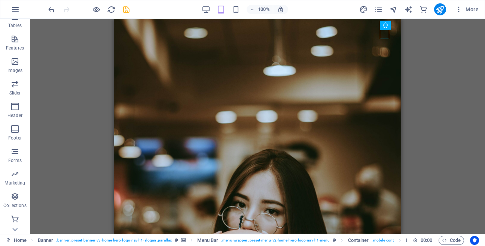
click at [409, 124] on div "H2 Banner Container Banner Menu Bar Logo Spacer H3 Spacer Container Menu Bar Co…" at bounding box center [257, 126] width 455 height 215
click at [431, 124] on div "H2 Banner Container Banner Menu Bar Logo Spacer H3 Spacer Container Menu Bar Co…" at bounding box center [257, 126] width 455 height 215
click at [483, 151] on div "H2 Banner Container Banner Menu Bar Logo Spacer H3 Spacer Container Menu Bar Co…" at bounding box center [257, 126] width 455 height 215
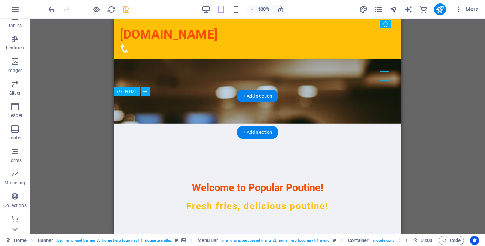
scroll to position [128, 0]
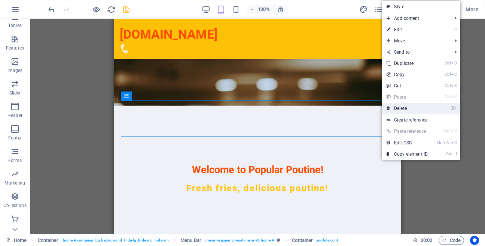
click at [396, 109] on link "⌦ Delete" at bounding box center [407, 108] width 50 height 11
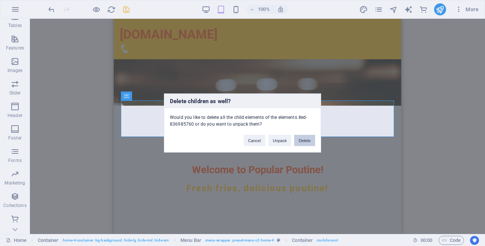
click at [302, 142] on button "Delete" at bounding box center [304, 140] width 21 height 11
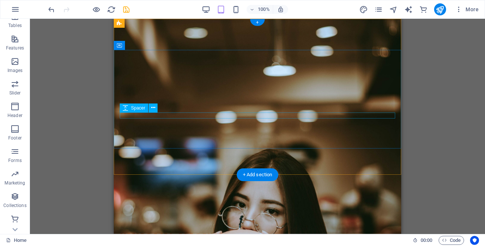
scroll to position [171, 0]
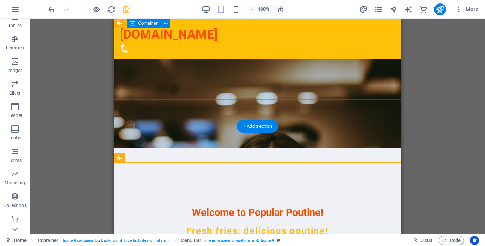
scroll to position [43, 0]
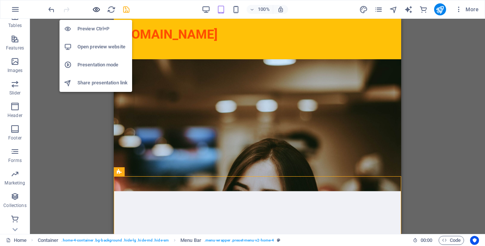
click at [95, 12] on icon "button" at bounding box center [96, 9] width 9 height 9
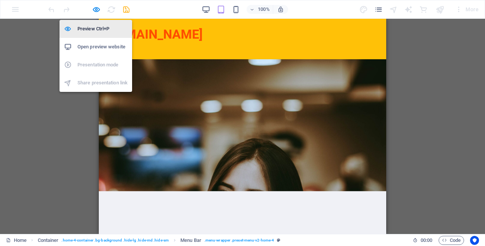
click at [95, 30] on h6 "Preview Ctrl+P" at bounding box center [102, 28] width 50 height 9
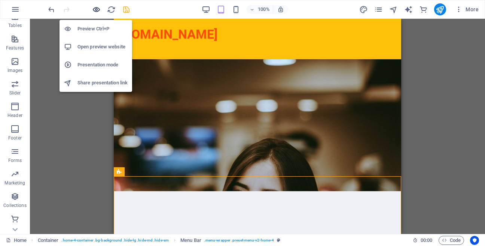
click at [96, 12] on icon "button" at bounding box center [96, 9] width 9 height 9
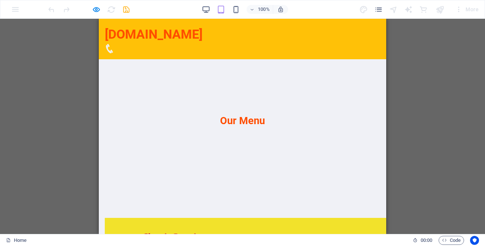
scroll to position [169, 0]
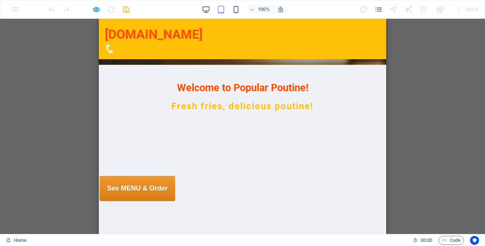
click at [114, 44] on icon at bounding box center [109, 48] width 9 height 9
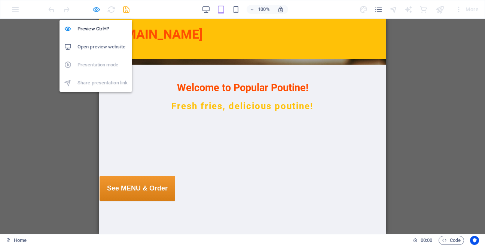
click at [99, 11] on icon "button" at bounding box center [96, 9] width 9 height 9
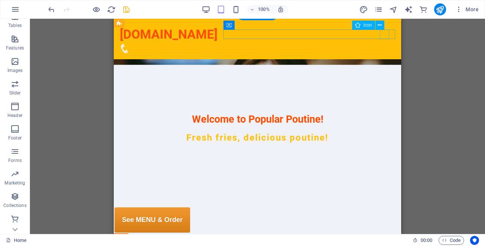
click at [383, 44] on figure at bounding box center [254, 48] width 269 height 9
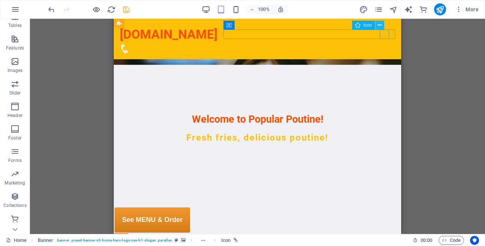
click at [382, 24] on button at bounding box center [379, 25] width 9 height 9
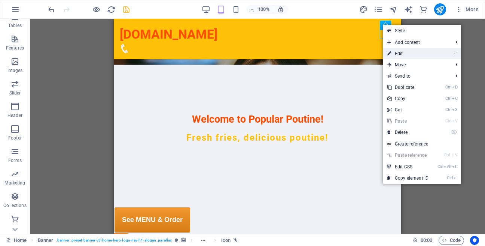
click at [393, 56] on link "⏎ Edit" at bounding box center [408, 53] width 50 height 11
select select "xMidYMid"
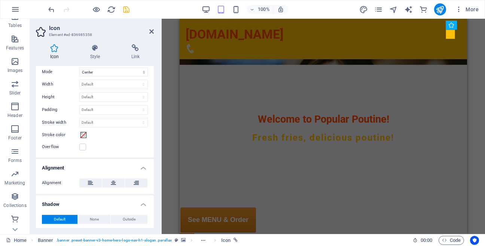
scroll to position [231, 0]
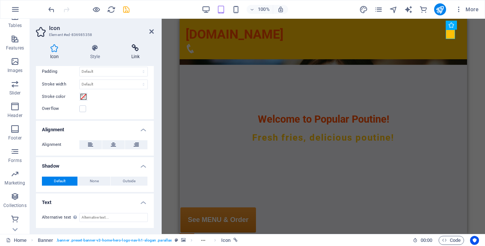
click at [136, 52] on h4 "Link" at bounding box center [135, 52] width 37 height 16
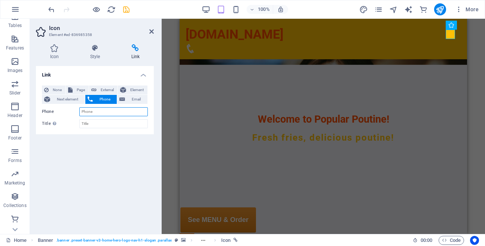
click at [114, 114] on input "Phone" at bounding box center [113, 111] width 68 height 9
click at [485, 73] on div "H2 Banner Banner Container Menu Bar Logo Spacer H3 Spacer Container Menu Bar Co…" at bounding box center [323, 126] width 323 height 215
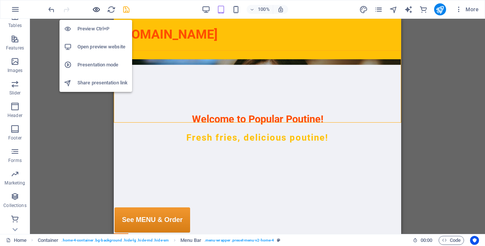
click at [98, 10] on icon "button" at bounding box center [96, 9] width 9 height 9
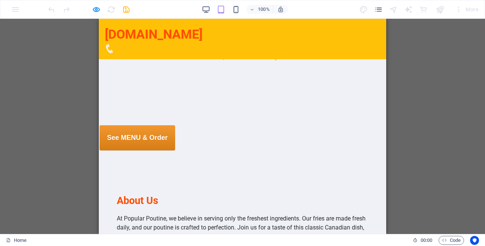
scroll to position [0, 0]
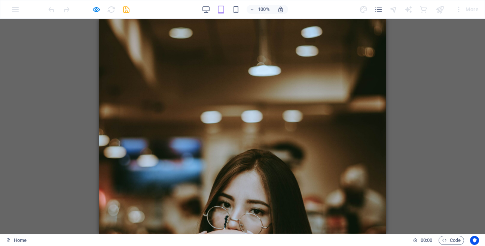
click at [435, 55] on div "H2 Banner Banner Container Menu Bar Menu Bar Logo Spacer H3 Spacer Container Me…" at bounding box center [242, 126] width 485 height 215
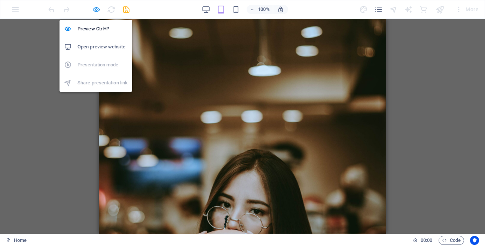
click at [98, 9] on icon "button" at bounding box center [96, 9] width 9 height 9
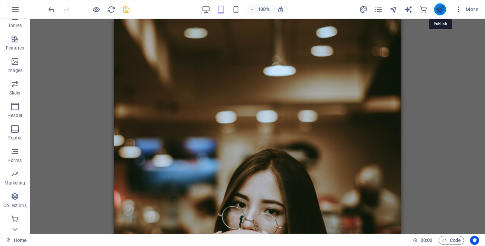
click at [439, 6] on icon "publish" at bounding box center [440, 9] width 9 height 9
